Goal: Navigation & Orientation: Find specific page/section

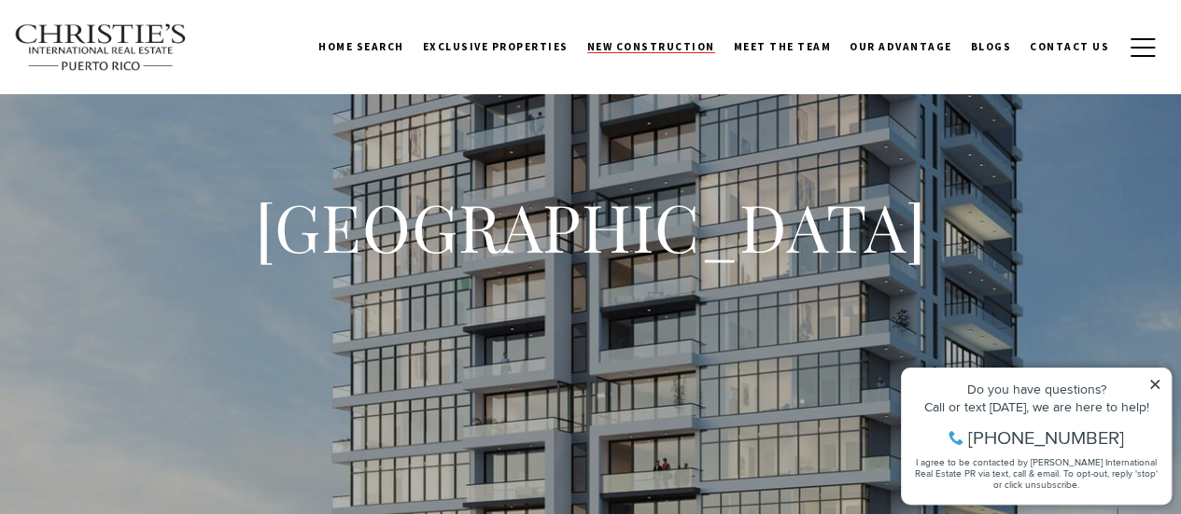
click at [616, 44] on span "New Construction" at bounding box center [651, 46] width 128 height 13
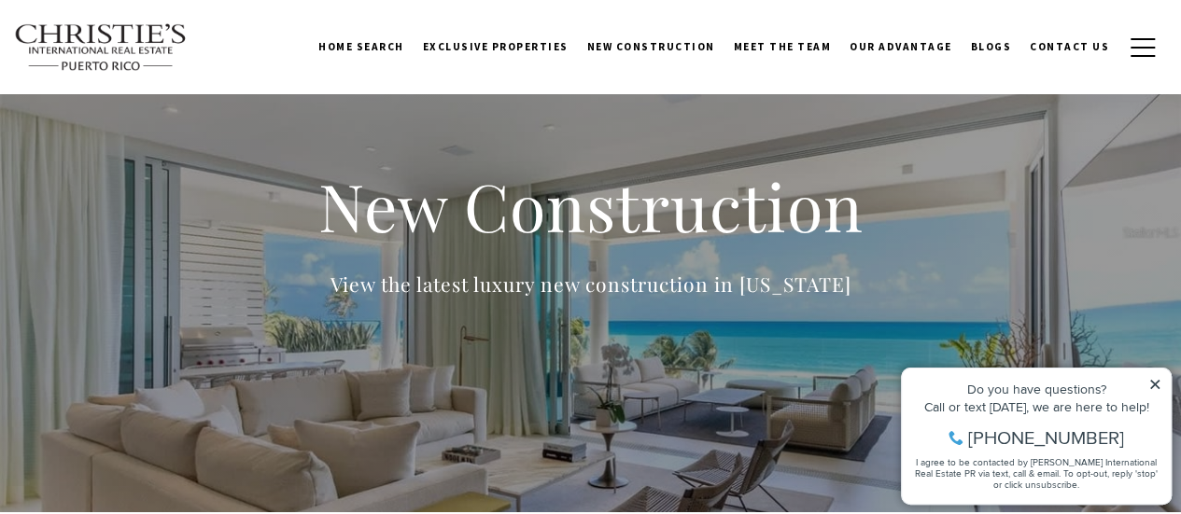
scroll to position [35, 0]
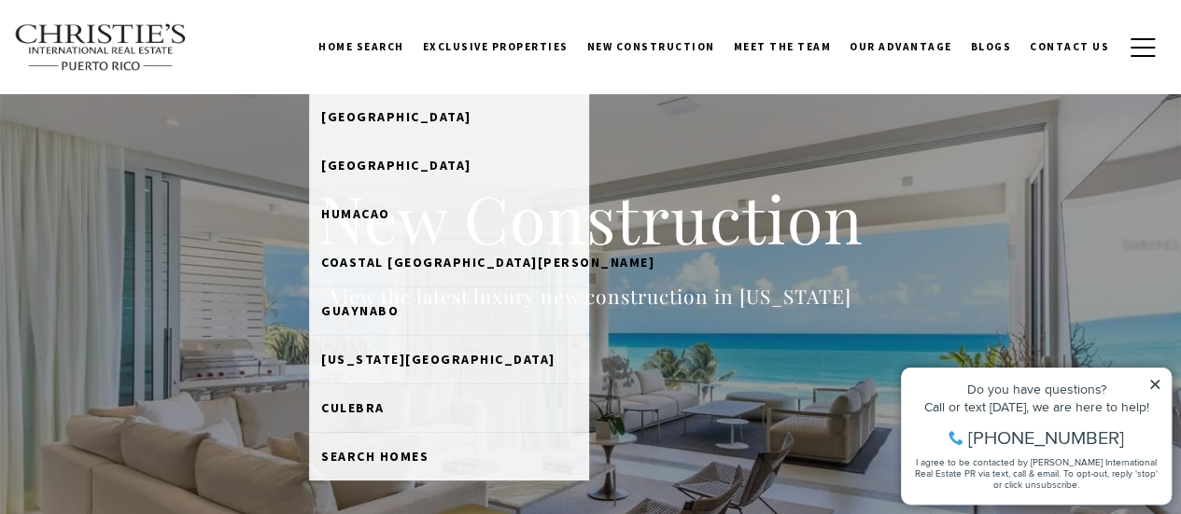
click at [371, 36] on link "Home Search" at bounding box center [361, 46] width 105 height 47
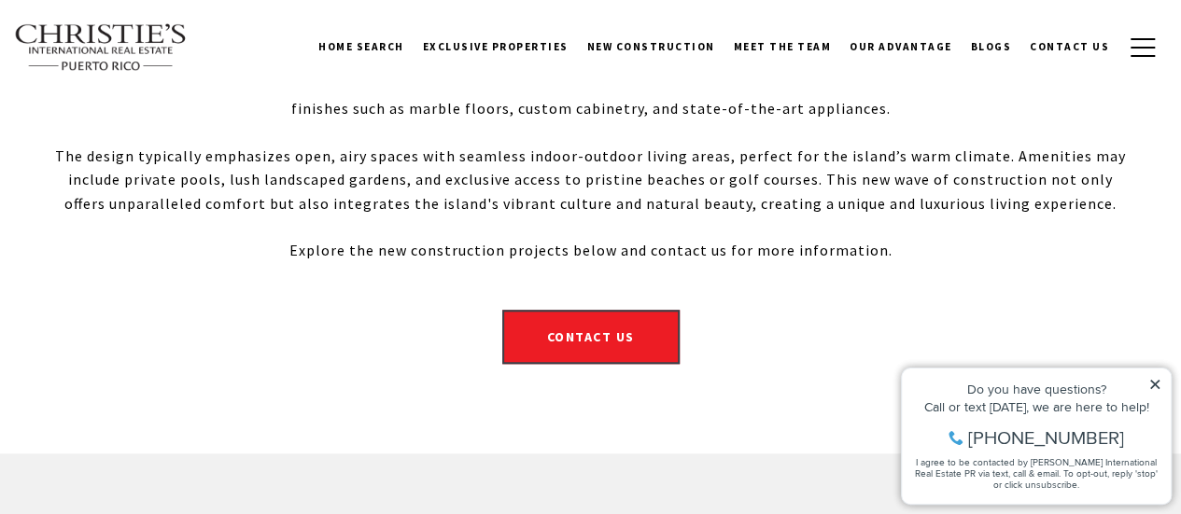
scroll to position [677, 0]
